Goal: Transaction & Acquisition: Purchase product/service

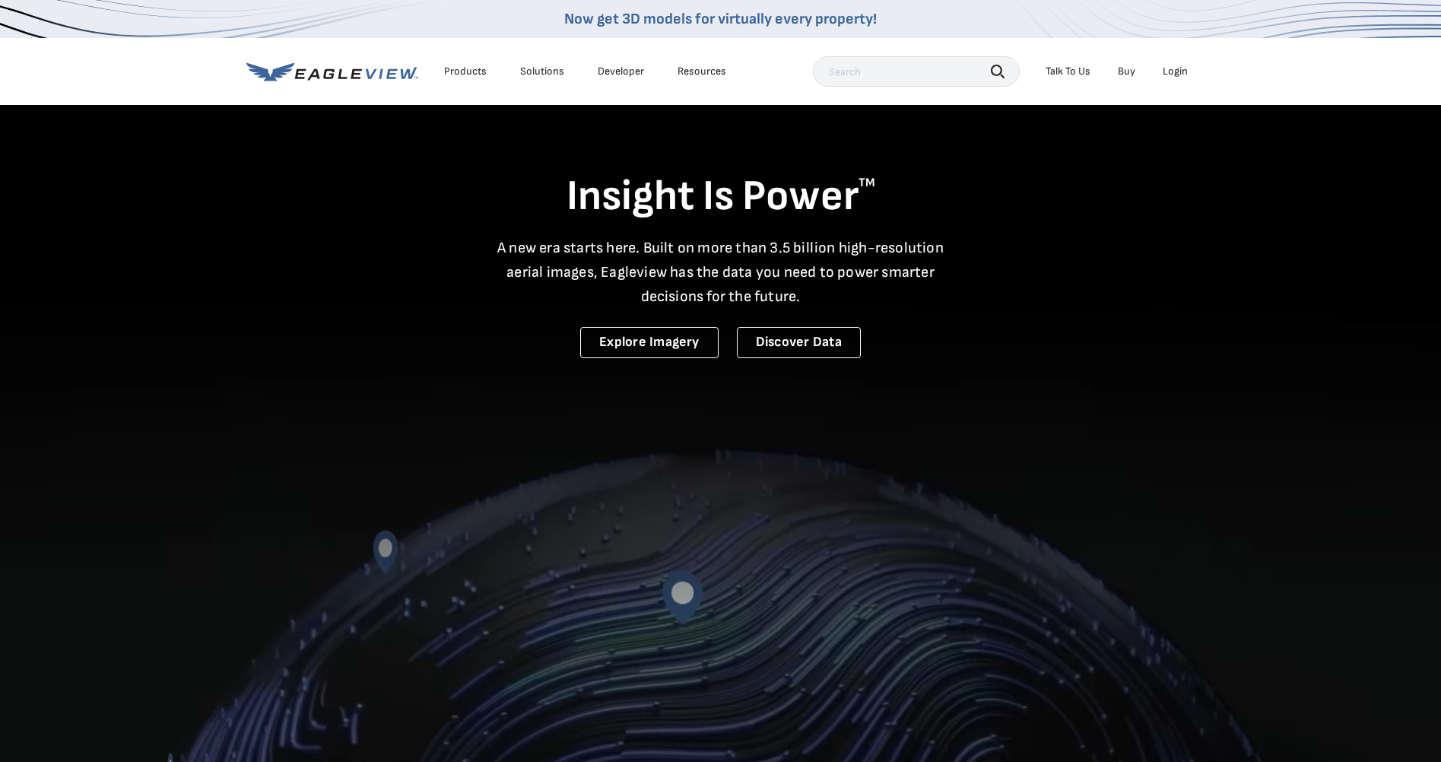
click at [1171, 68] on div "Login" at bounding box center [1175, 72] width 25 height 14
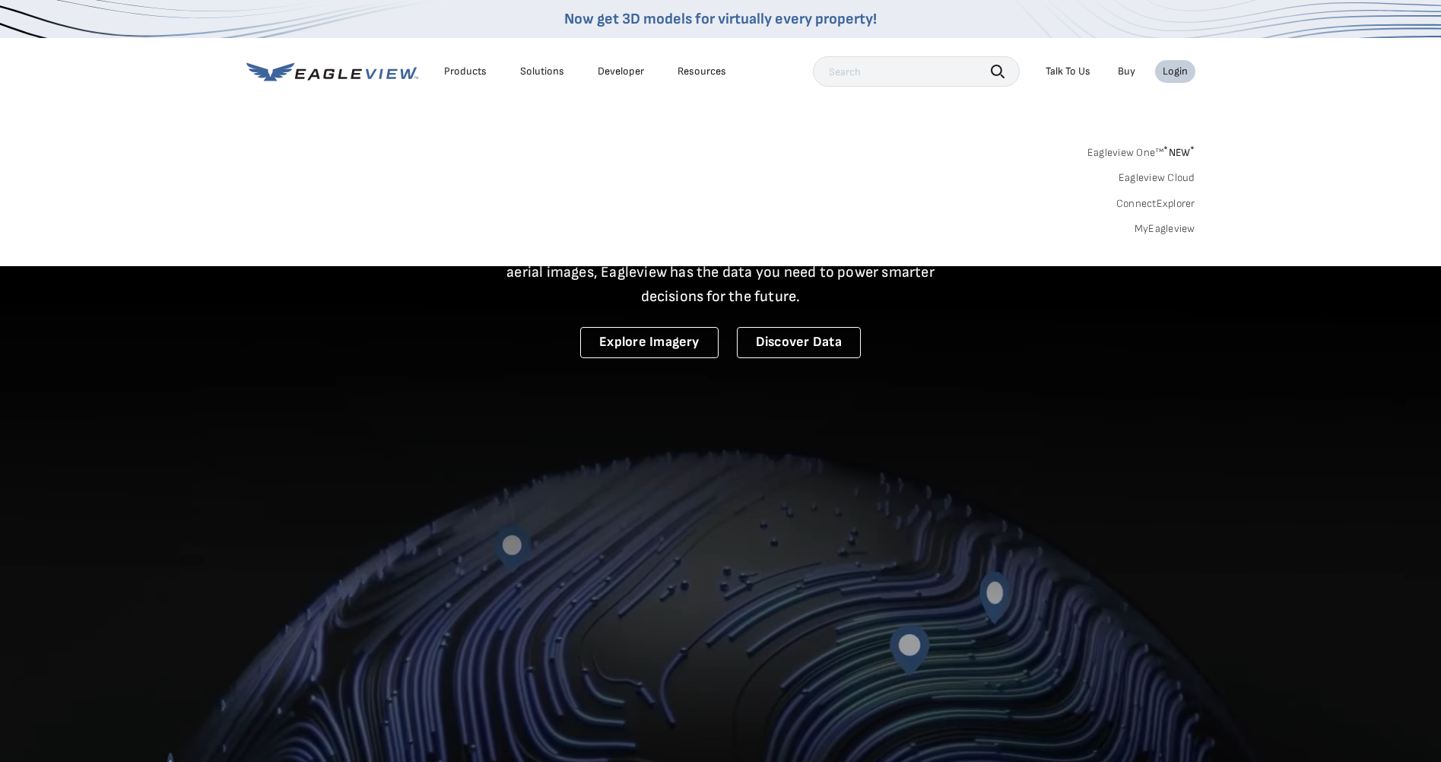
click at [1176, 228] on link "MyEagleview" at bounding box center [1165, 229] width 61 height 14
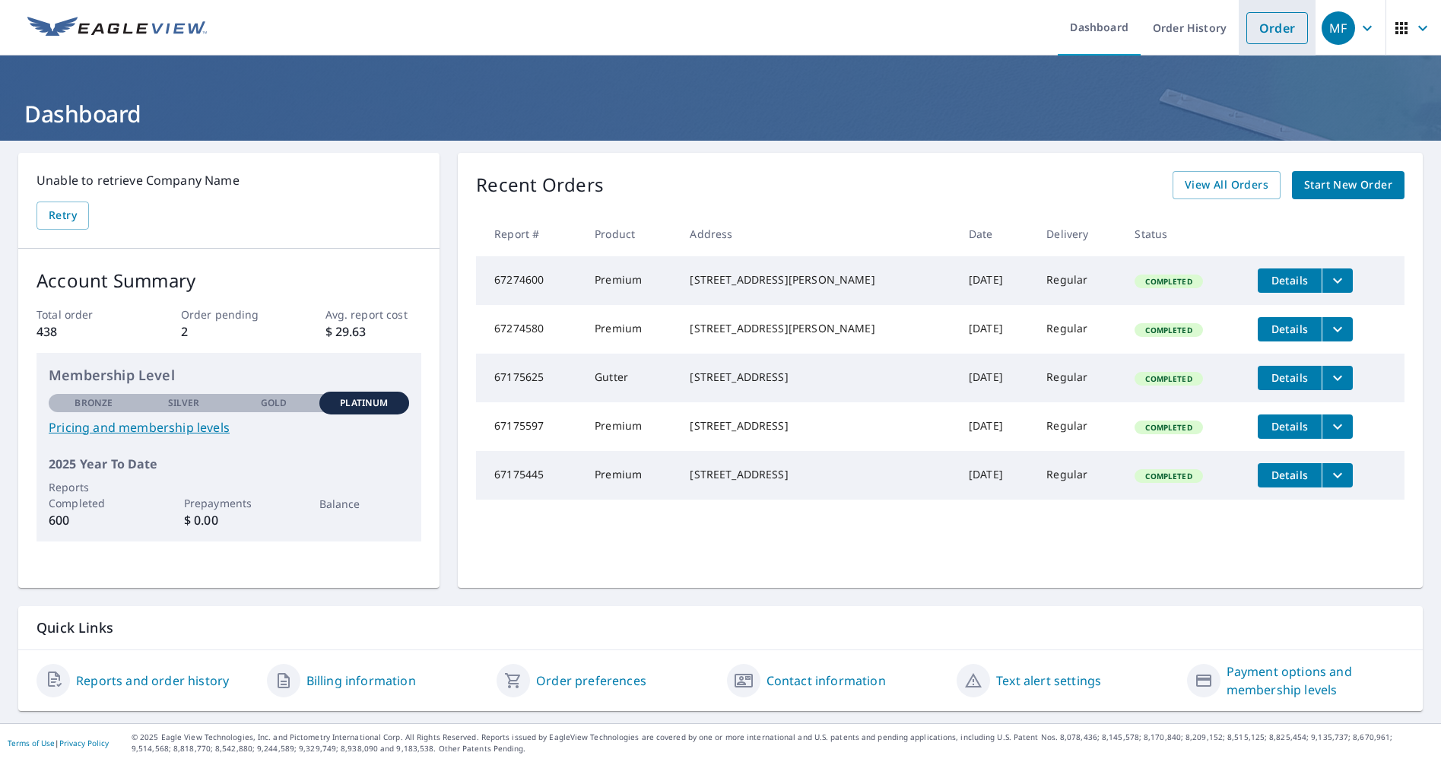
click at [1265, 25] on link "Order" at bounding box center [1277, 28] width 62 height 32
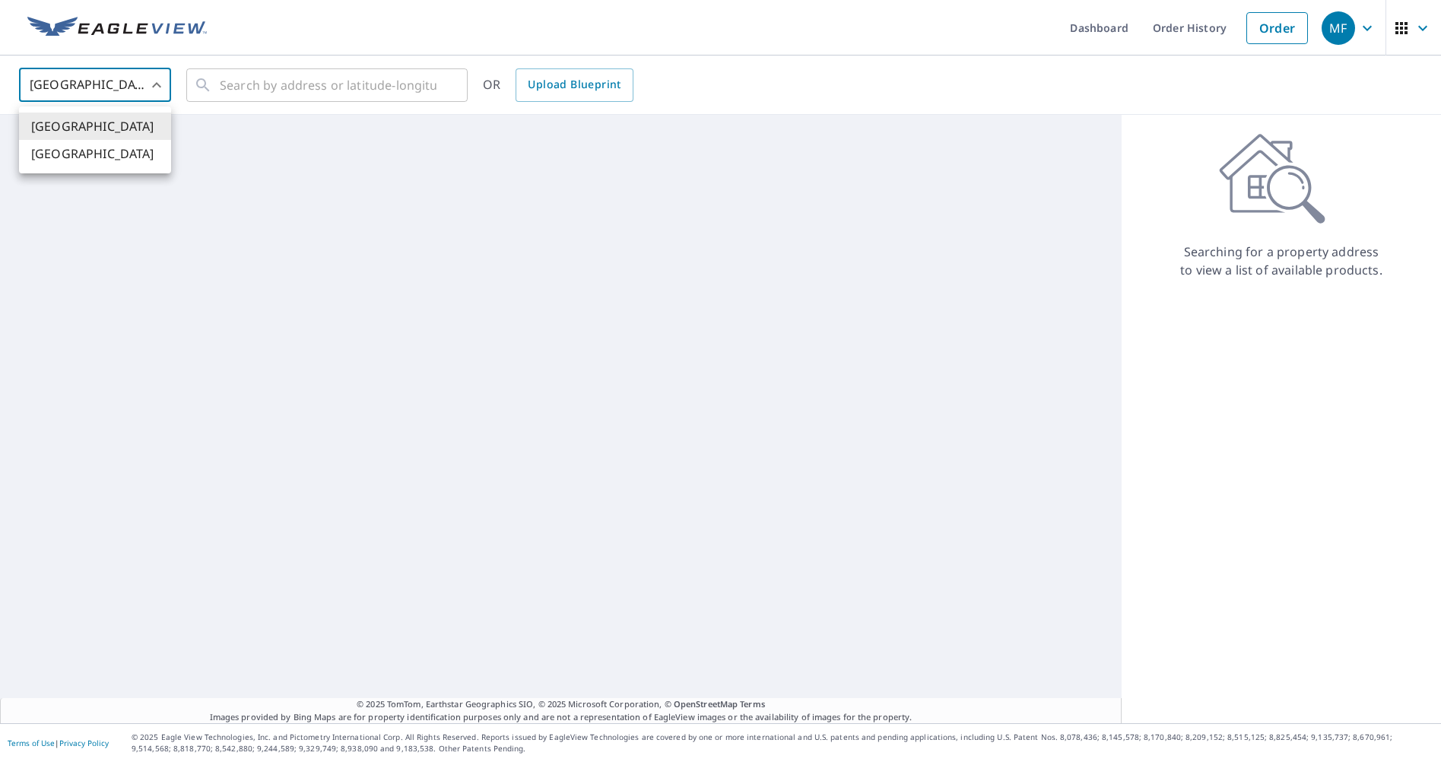
click at [149, 90] on body "MF MF Dashboard Order History Order MF United States [GEOGRAPHIC_DATA] ​ ​ OR U…" at bounding box center [720, 381] width 1441 height 762
click at [104, 149] on li "[GEOGRAPHIC_DATA]" at bounding box center [95, 153] width 152 height 27
type input "CA"
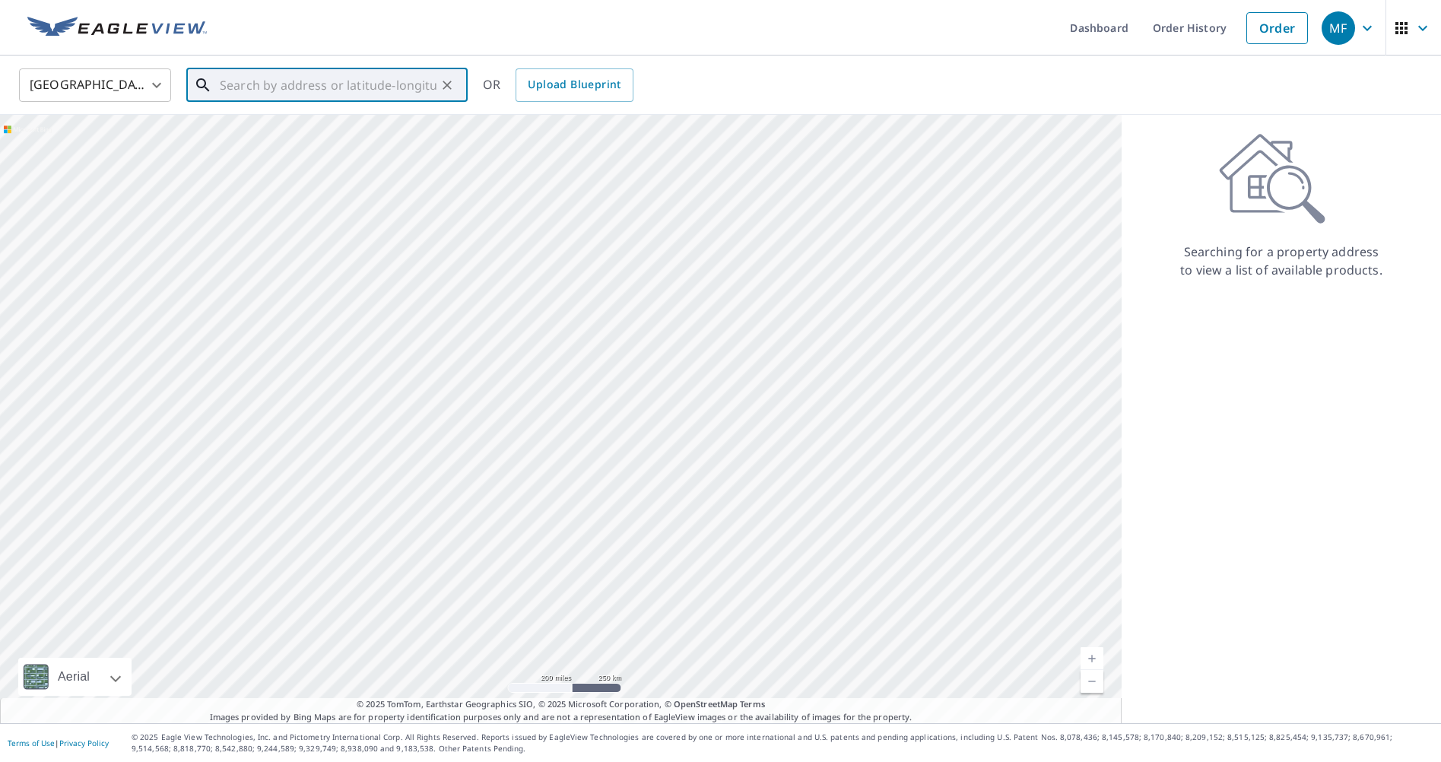
click at [343, 86] on input "text" at bounding box center [328, 85] width 217 height 43
paste input "[STREET_ADDRESS]"
click at [367, 128] on span "[STREET_ADDRESS][PERSON_NAME]" at bounding box center [336, 129] width 239 height 18
type input "[STREET_ADDRESS][PERSON_NAME]"
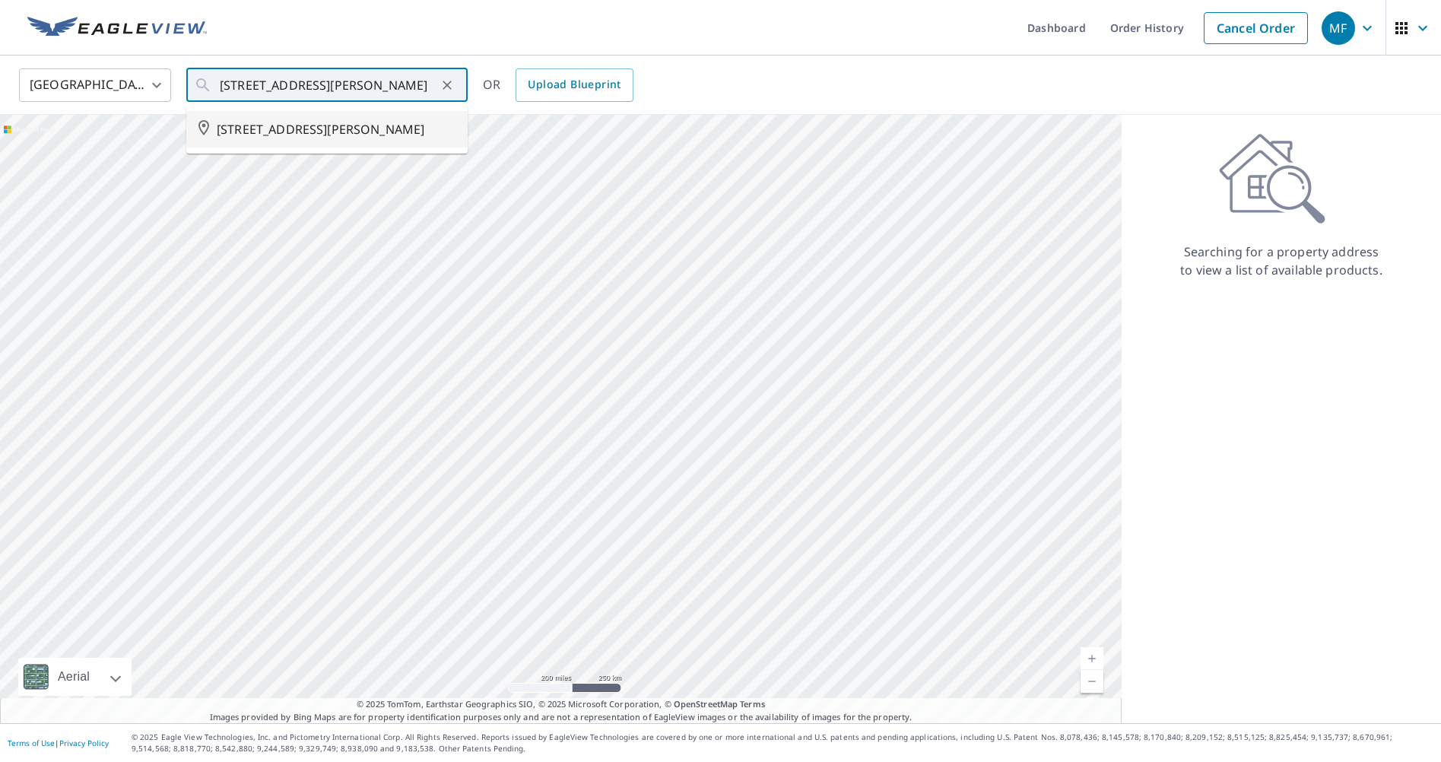
scroll to position [0, 0]
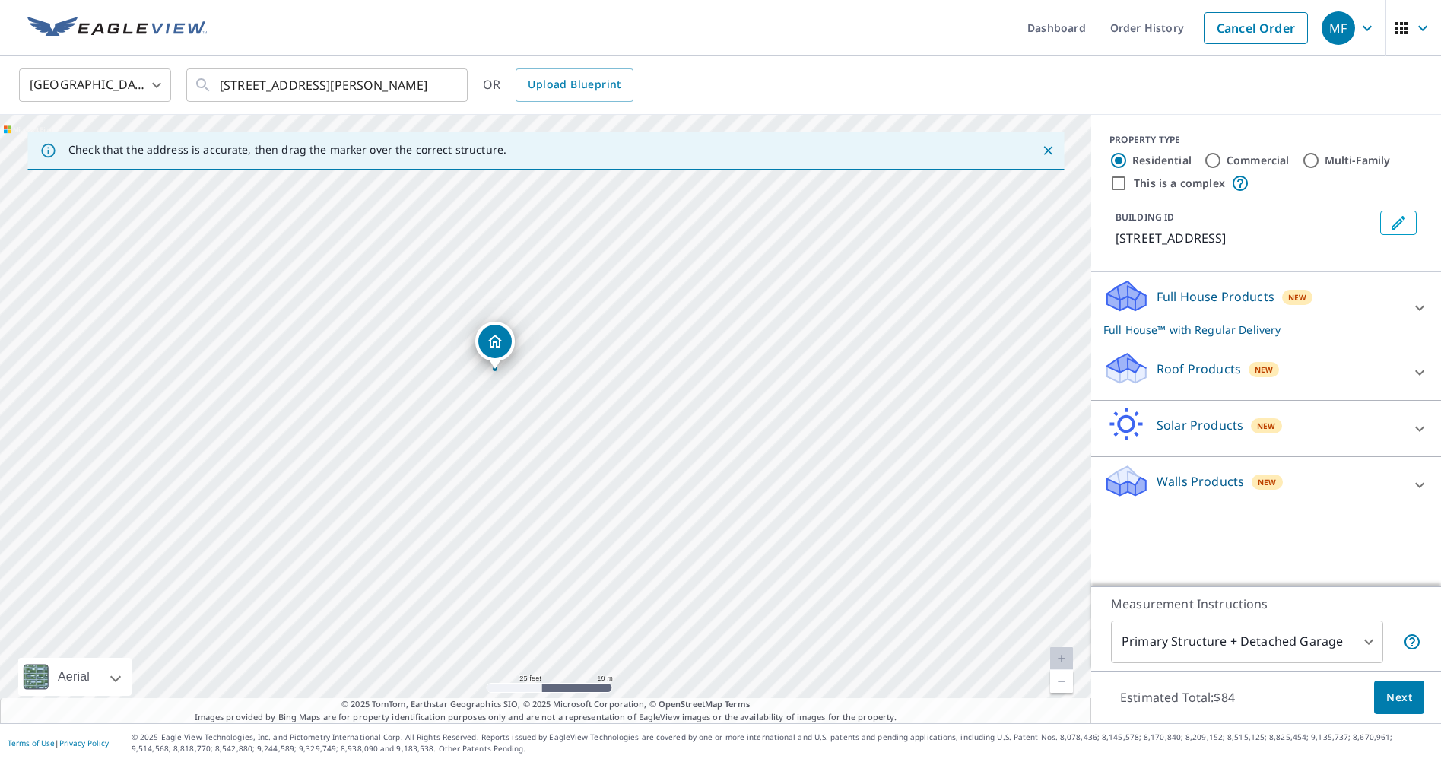
click at [1299, 657] on body "MF MF Dashboard Order History Cancel Order MF Canada [GEOGRAPHIC_DATA] ​ [STREE…" at bounding box center [720, 381] width 1441 height 762
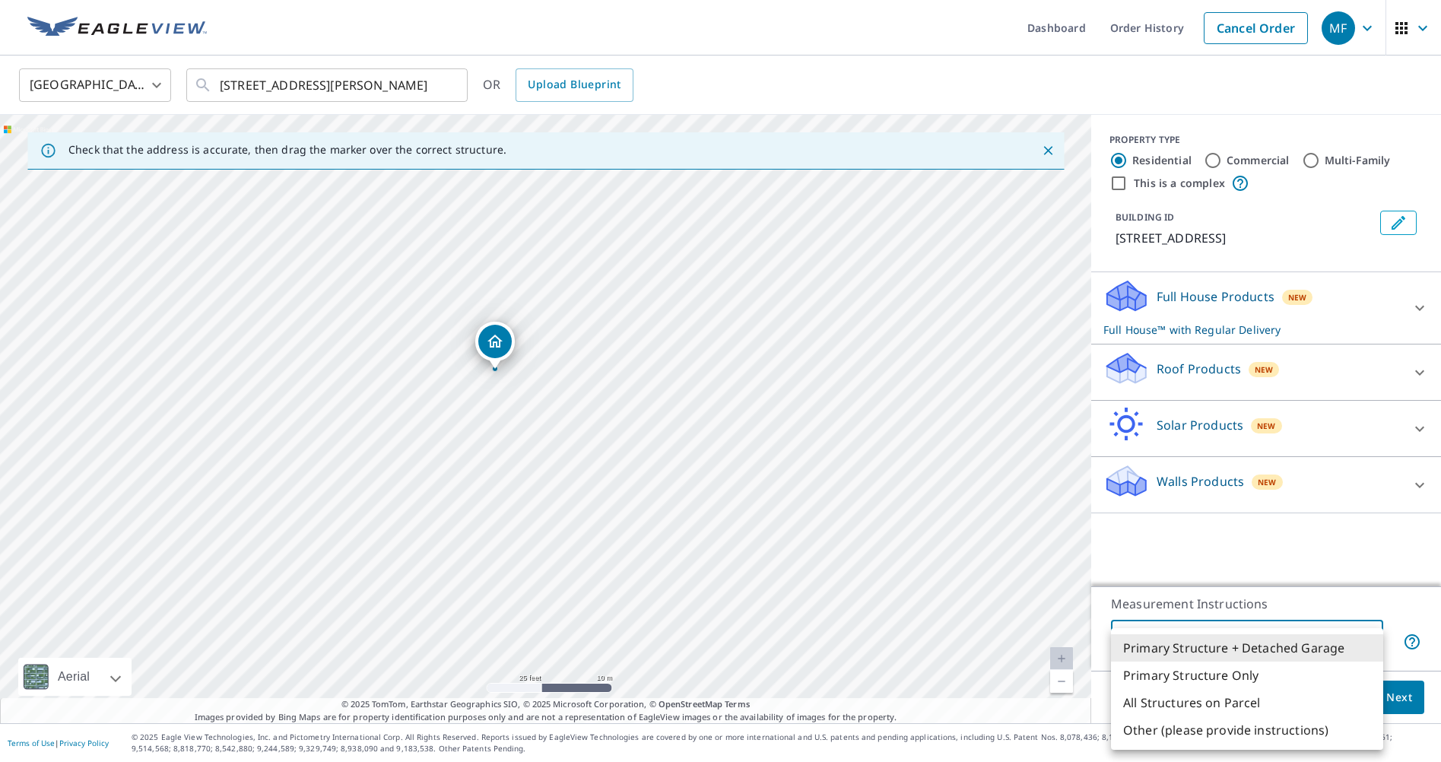
click at [1278, 672] on li "Primary Structure Only" at bounding box center [1247, 675] width 272 height 27
type input "2"
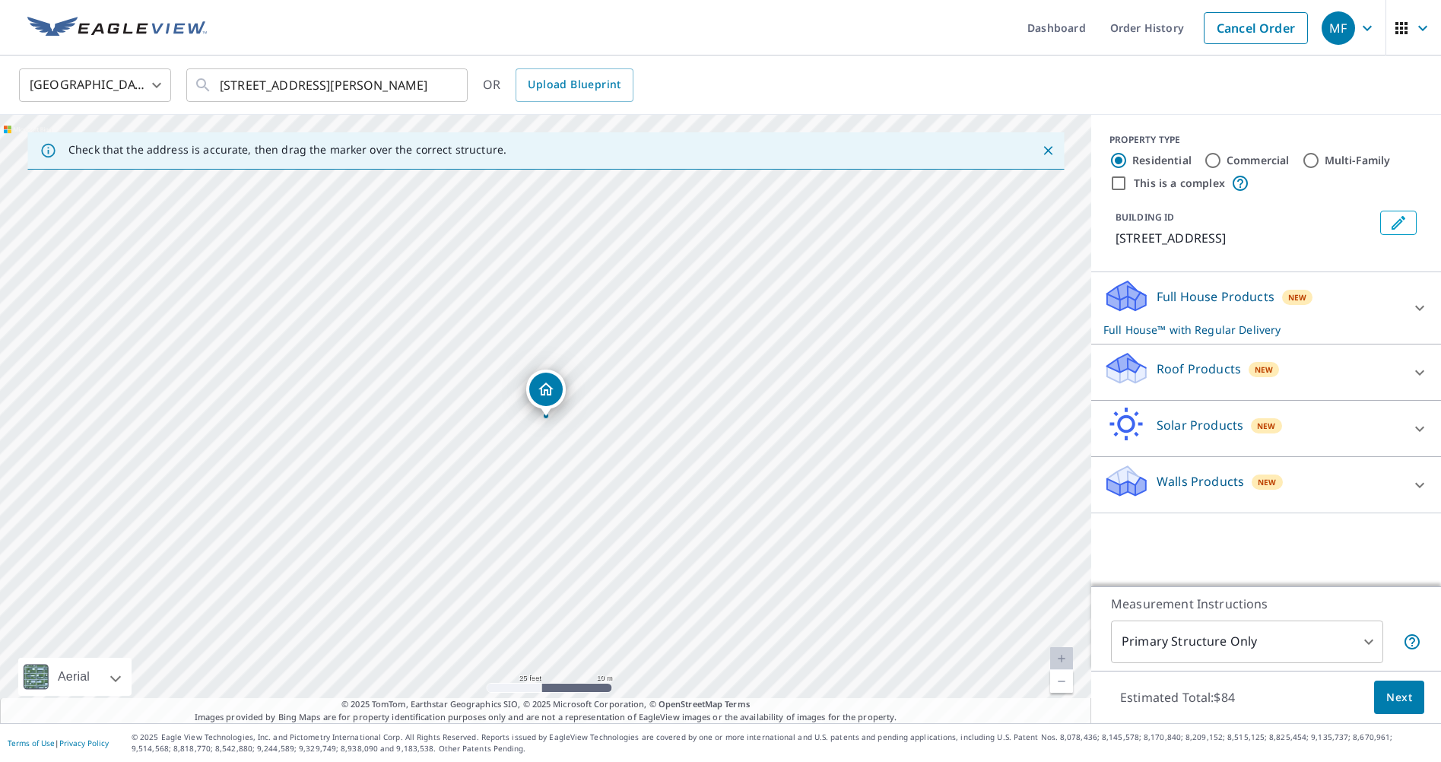
click at [1362, 391] on div "Roof Products New" at bounding box center [1252, 372] width 298 height 43
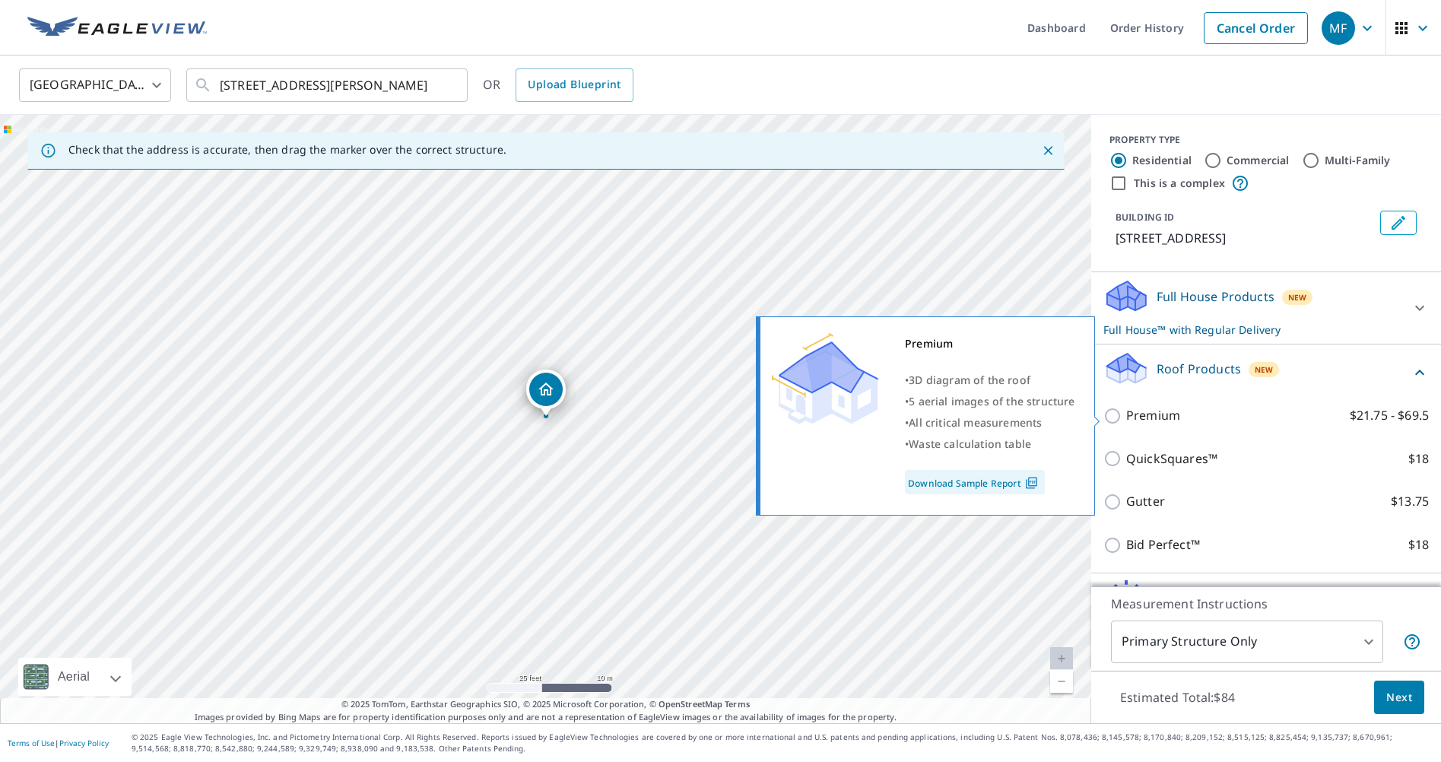
click at [1166, 422] on p "Premium" at bounding box center [1153, 415] width 54 height 19
click at [1126, 422] on input "Premium $21.75 - $69.5" at bounding box center [1114, 416] width 23 height 18
checkbox input "true"
checkbox input "false"
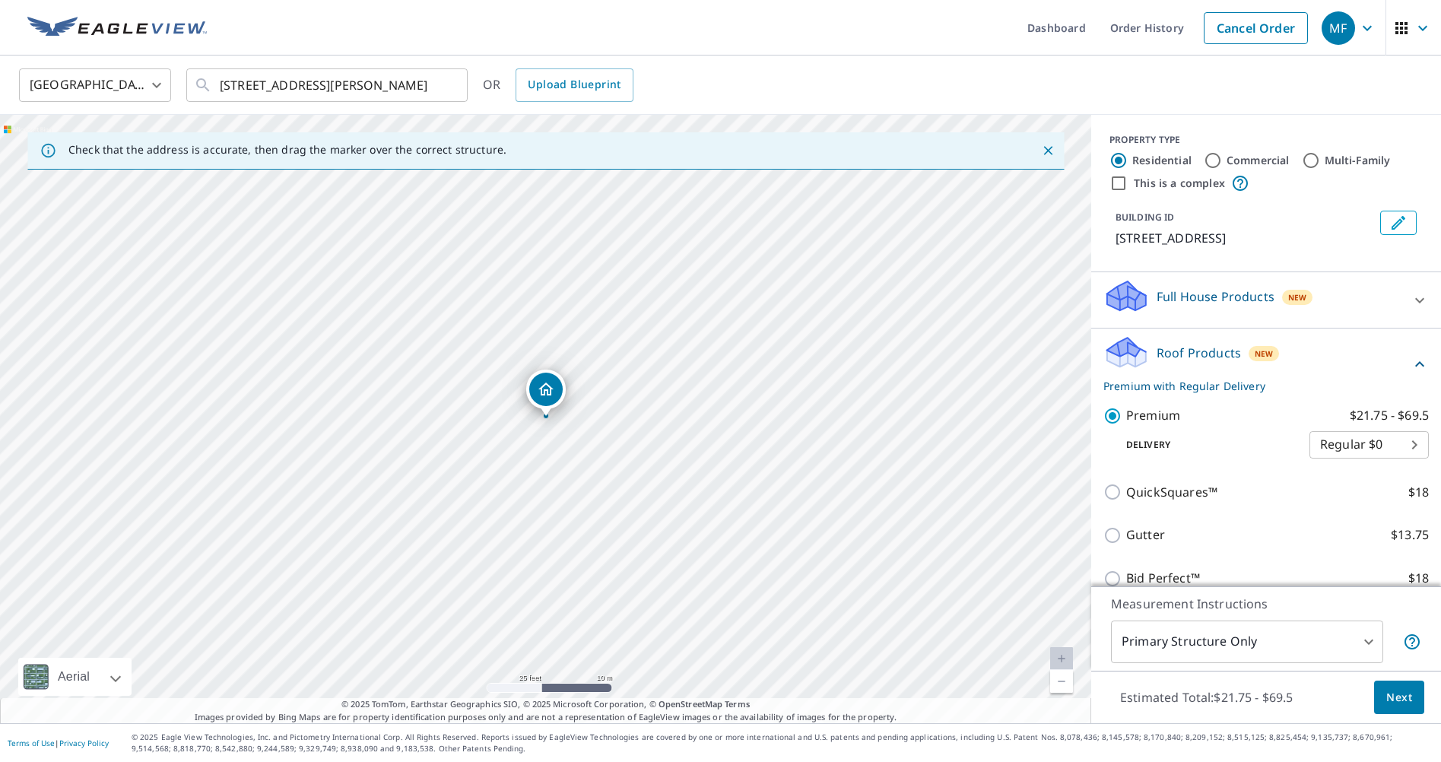
click at [1392, 695] on span "Next" at bounding box center [1399, 697] width 26 height 19
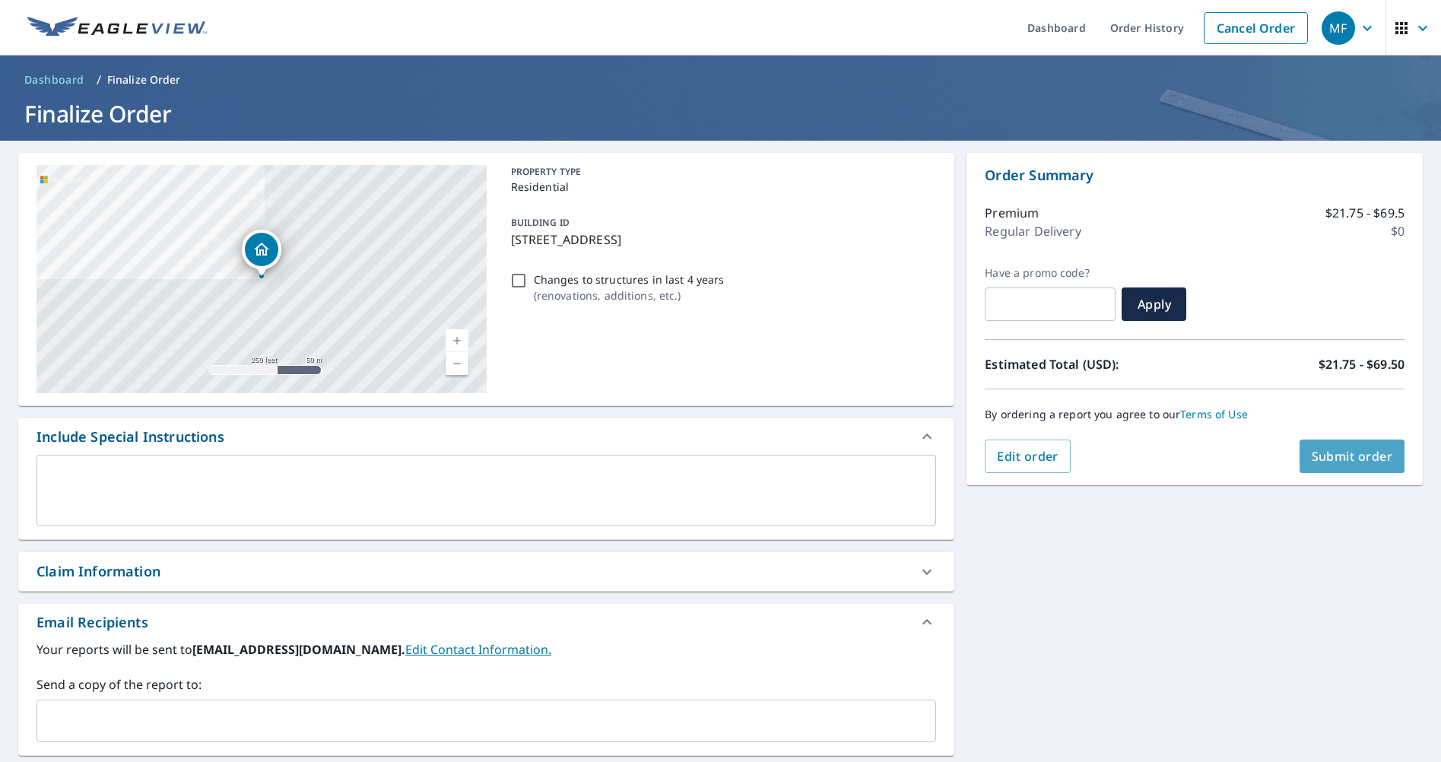
click at [1319, 458] on span "Submit order" at bounding box center [1352, 456] width 81 height 17
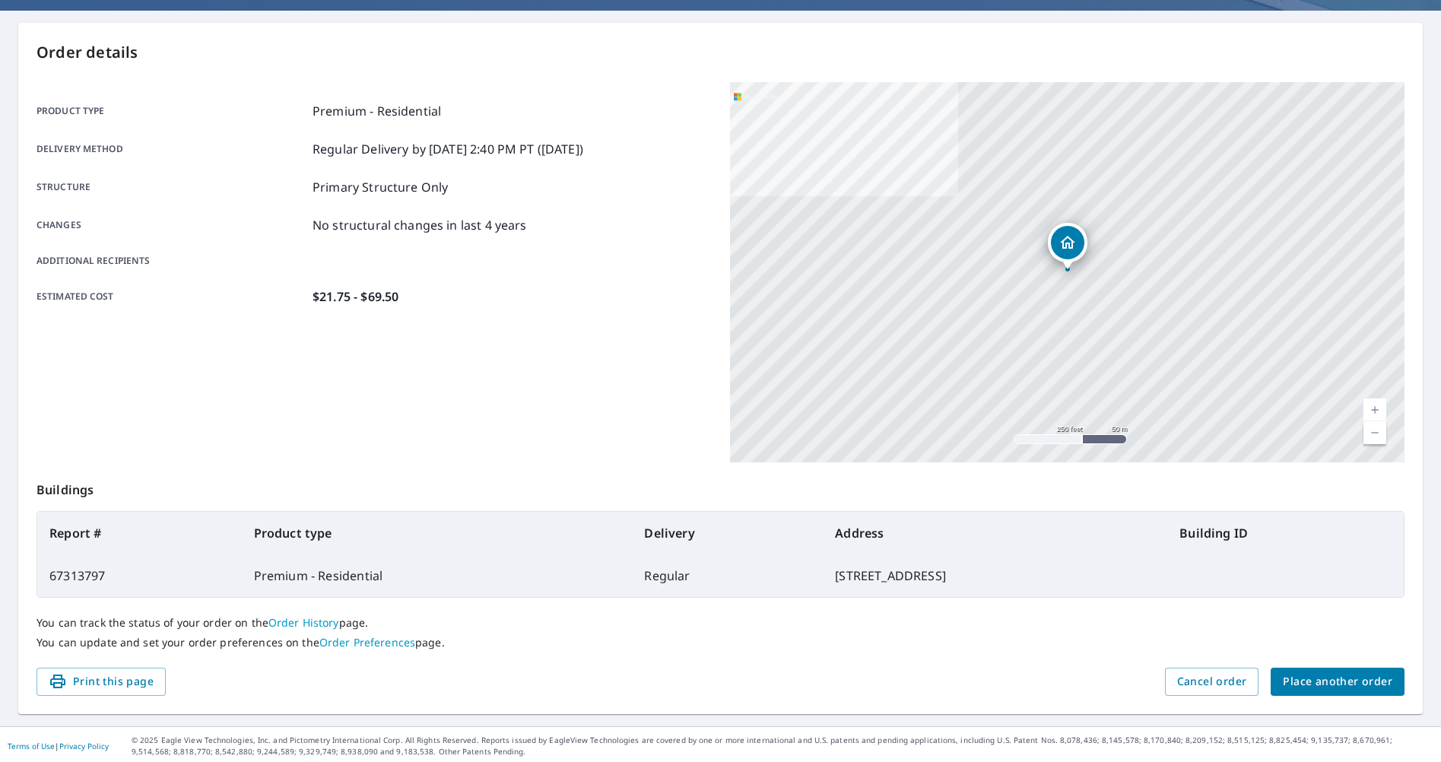
scroll to position [132, 0]
